Goal: Task Accomplishment & Management: Manage account settings

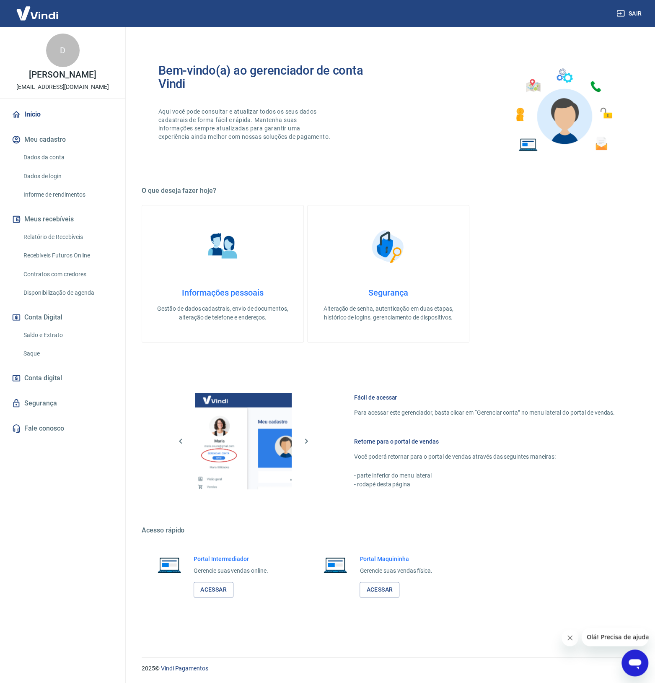
click at [42, 352] on link "Saque" at bounding box center [67, 353] width 95 height 17
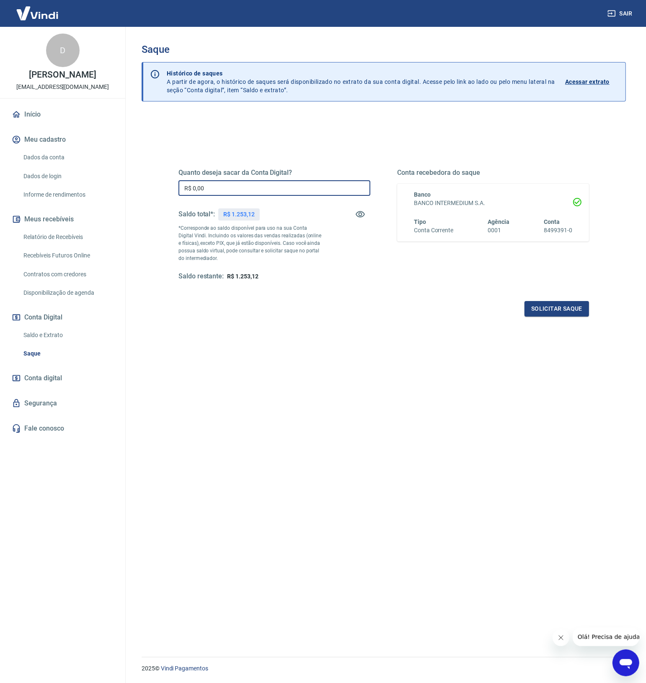
drag, startPoint x: 275, startPoint y: 187, endPoint x: 151, endPoint y: 173, distance: 124.0
click at [151, 173] on div "Quanto deseja sacar da Conta Digital? R$ 0,00 ​ Saldo total*: R$ 1.253,12 *Corr…" at bounding box center [384, 411] width 485 height 593
type input "R$ 1.253,12"
click at [538, 310] on button "Solicitar saque" at bounding box center [557, 309] width 65 height 16
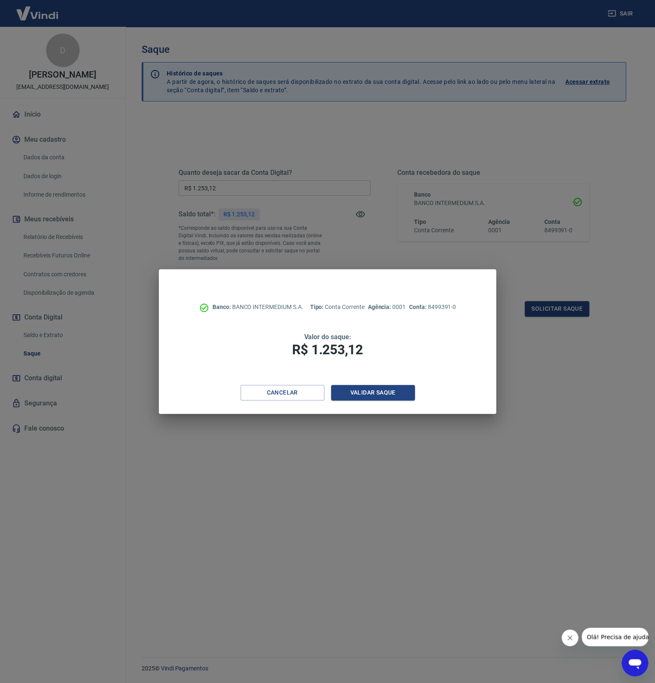
click at [303, 401] on div "Cancelar Validar saque" at bounding box center [327, 399] width 337 height 29
click at [301, 396] on button "Cancelar" at bounding box center [283, 393] width 84 height 16
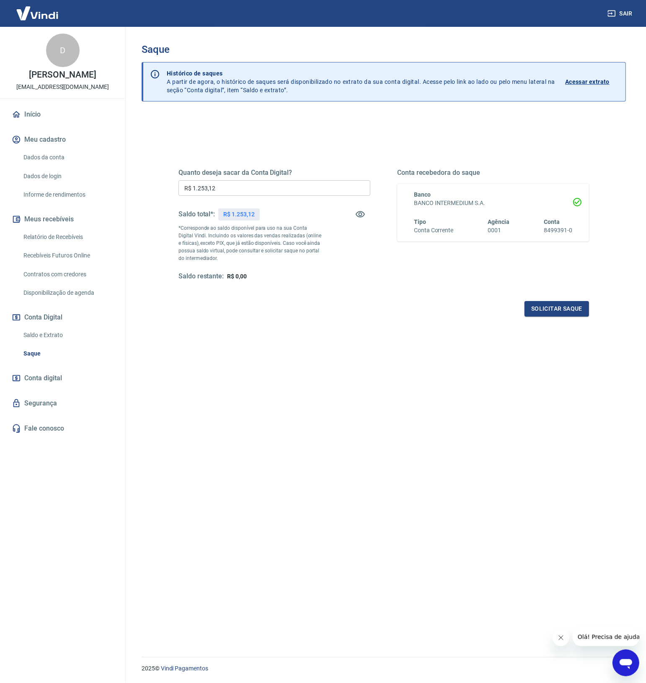
click at [345, 412] on div "Quanto deseja sacar da Conta Digital? R$ 1.253,12 ​ Saldo total*: R$ 1.253,12 *…" at bounding box center [384, 411] width 485 height 593
